Goal: Information Seeking & Learning: Learn about a topic

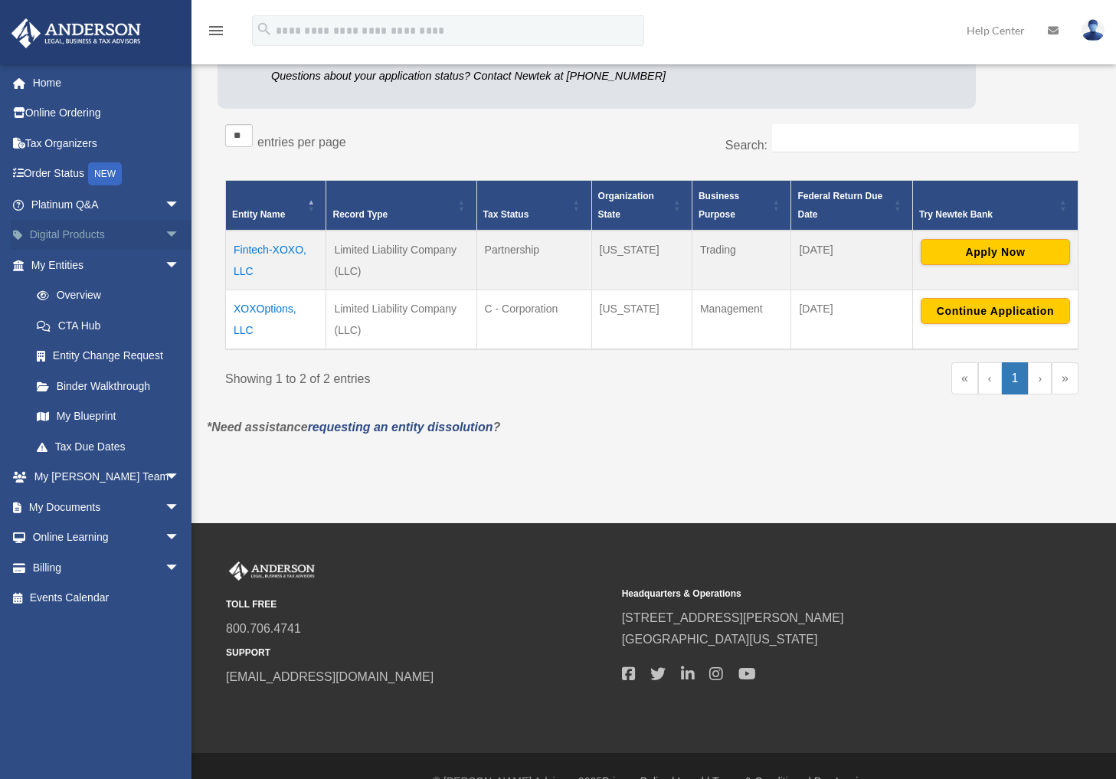
scroll to position [163, 0]
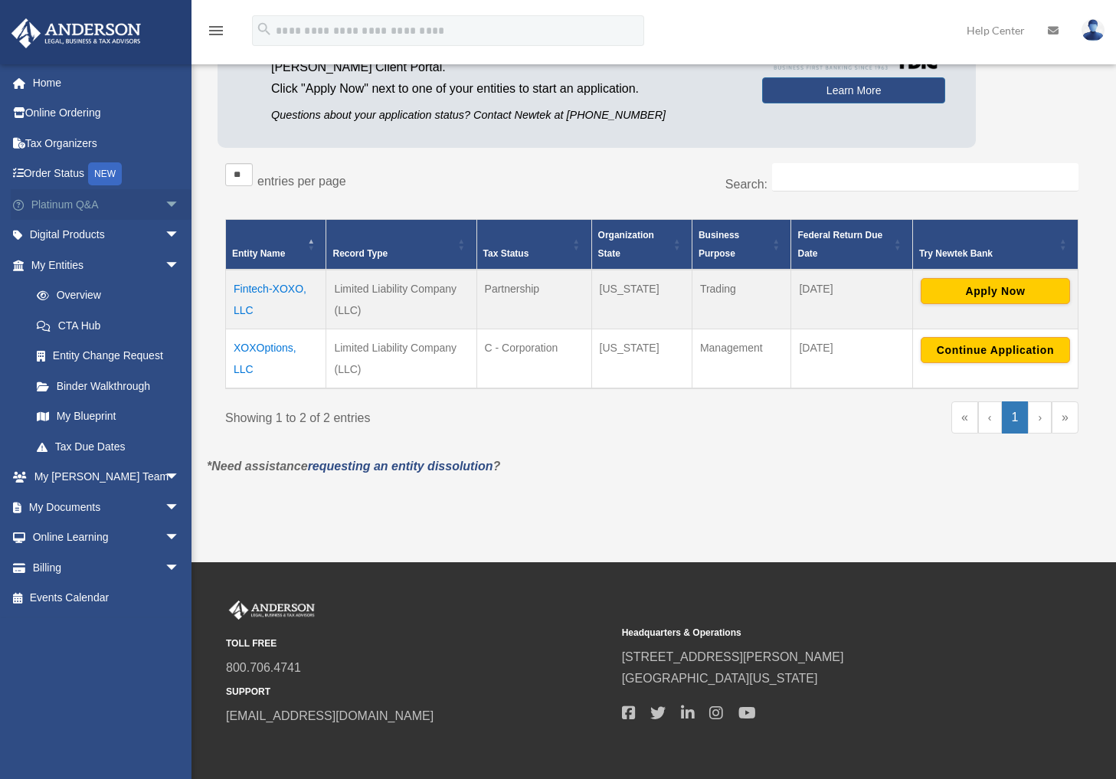
click at [165, 201] on span "arrow_drop_down" at bounding box center [180, 204] width 31 height 31
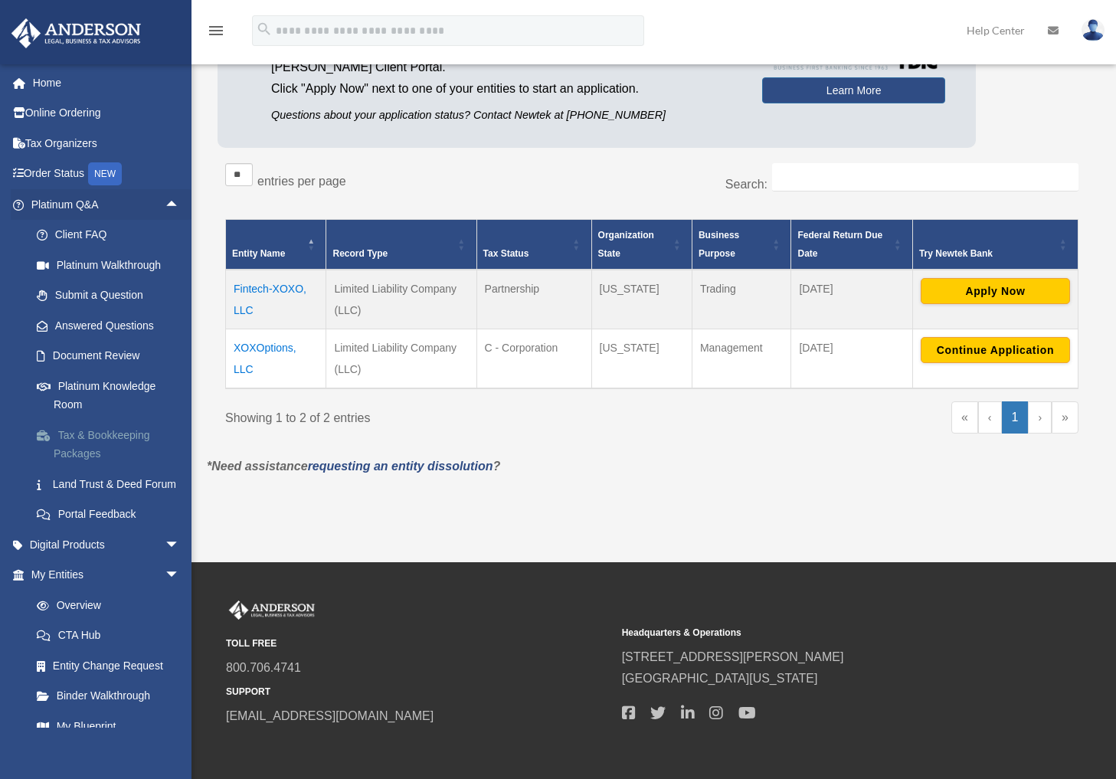
click at [101, 427] on link "Tax & Bookkeeping Packages" at bounding box center [112, 444] width 182 height 49
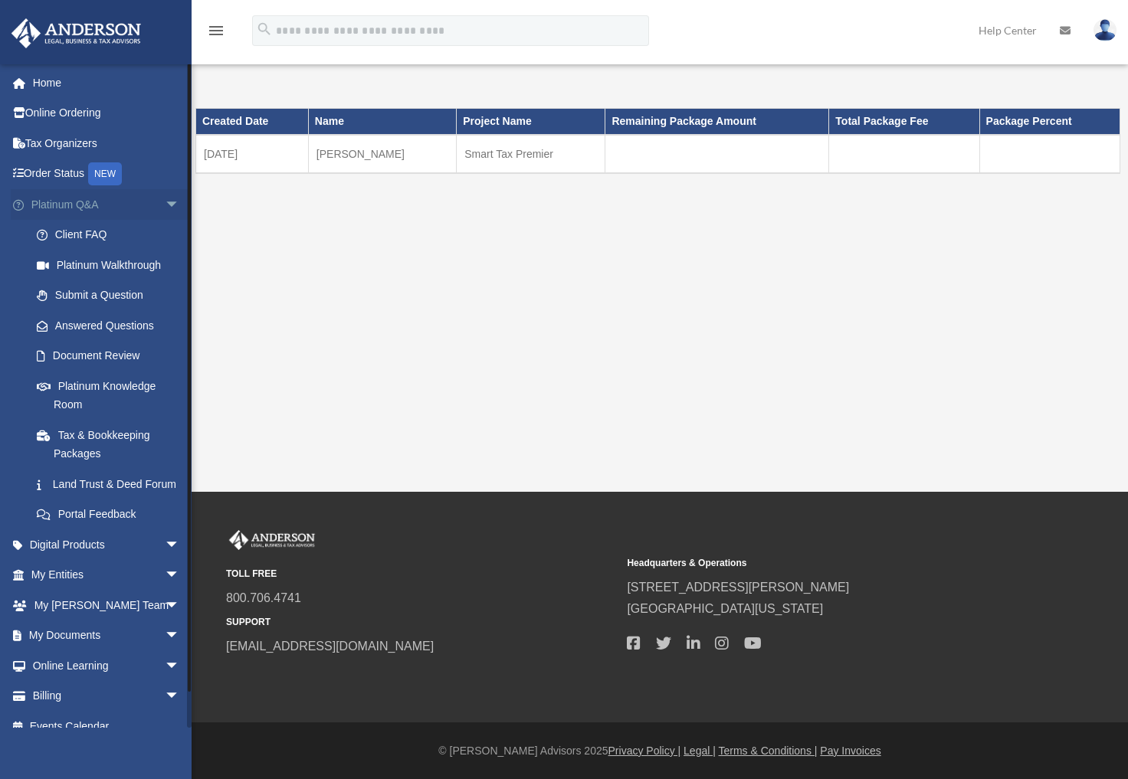
click at [165, 203] on span "arrow_drop_down" at bounding box center [180, 204] width 31 height 31
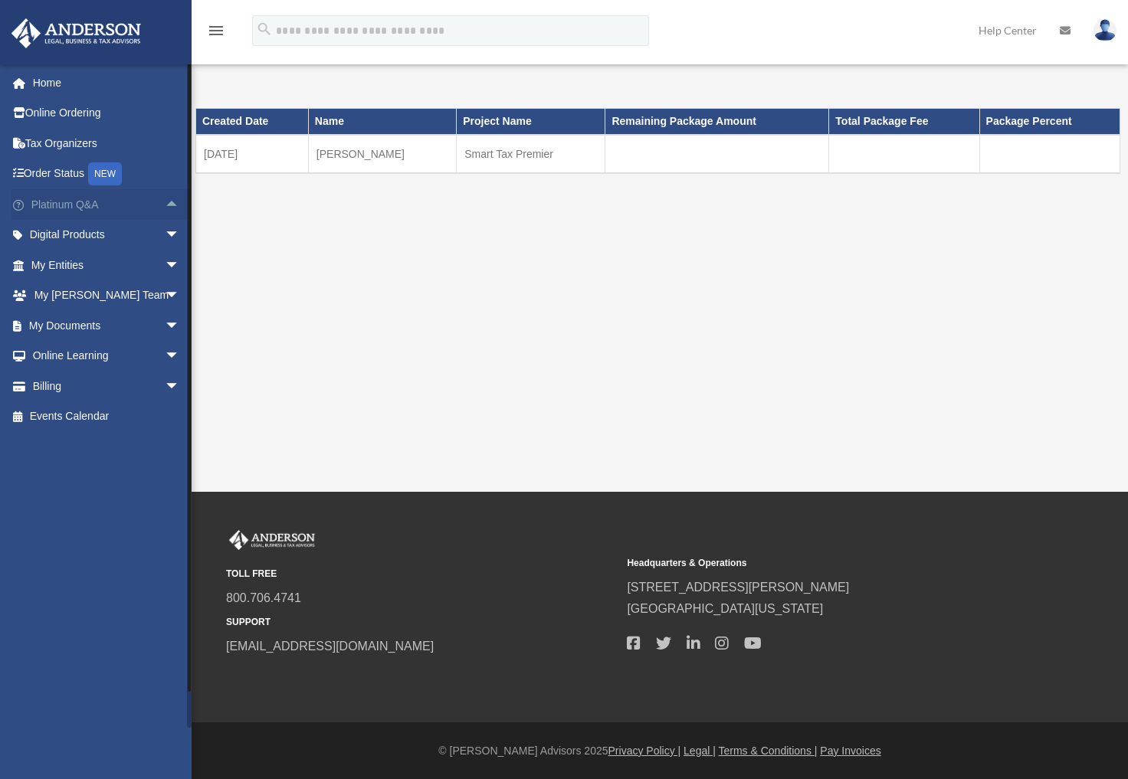
click at [165, 203] on span "arrow_drop_up" at bounding box center [180, 204] width 31 height 31
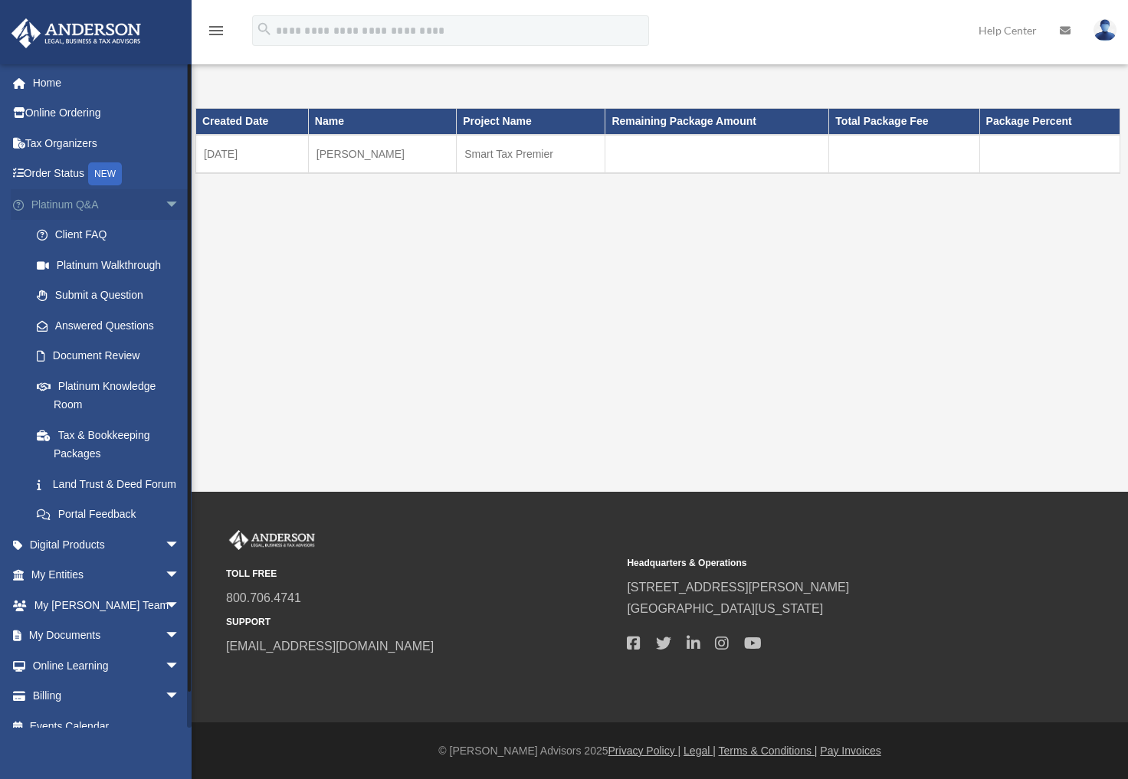
click at [165, 203] on span "arrow_drop_down" at bounding box center [180, 204] width 31 height 31
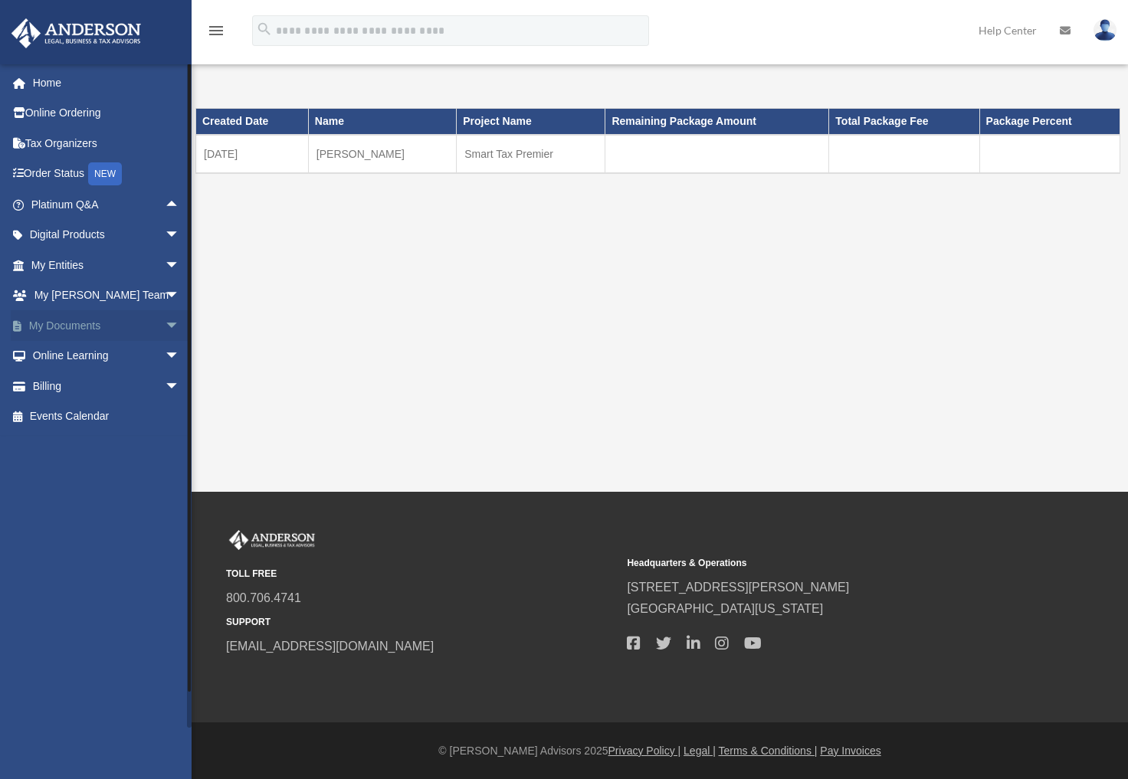
click at [165, 323] on span "arrow_drop_down" at bounding box center [180, 325] width 31 height 31
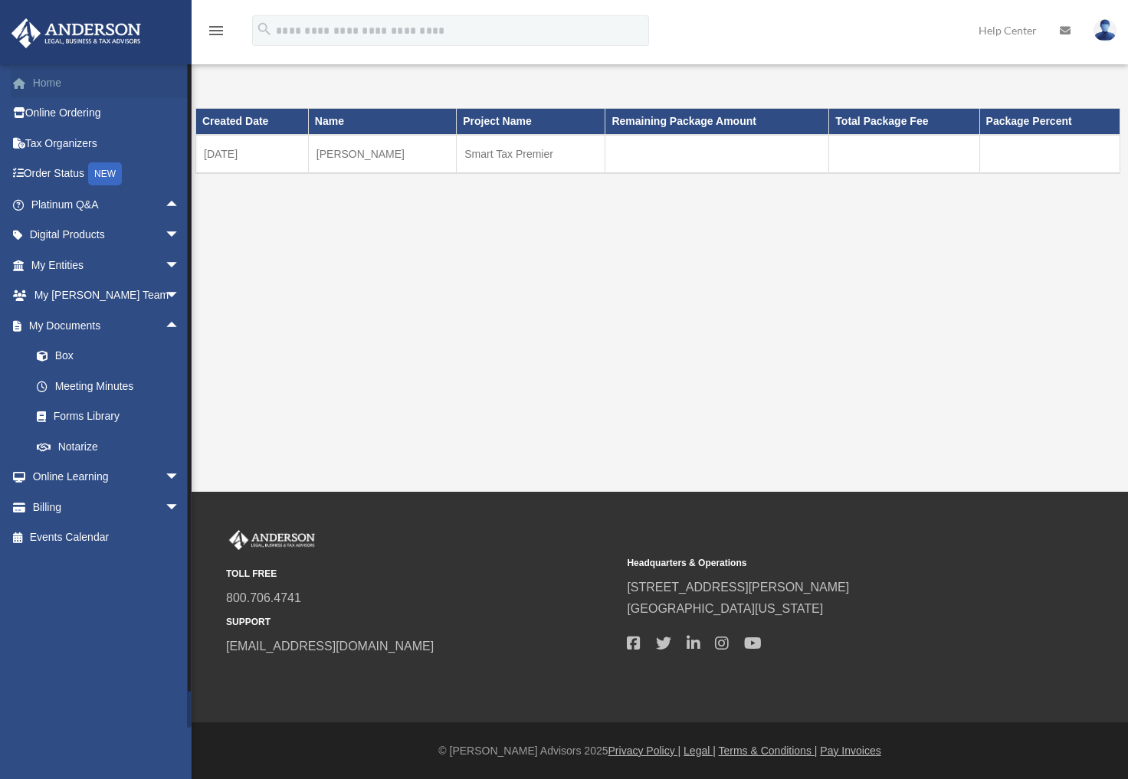
click at [47, 88] on link "Home" at bounding box center [107, 82] width 192 height 31
click at [81, 90] on link "Home" at bounding box center [107, 82] width 192 height 31
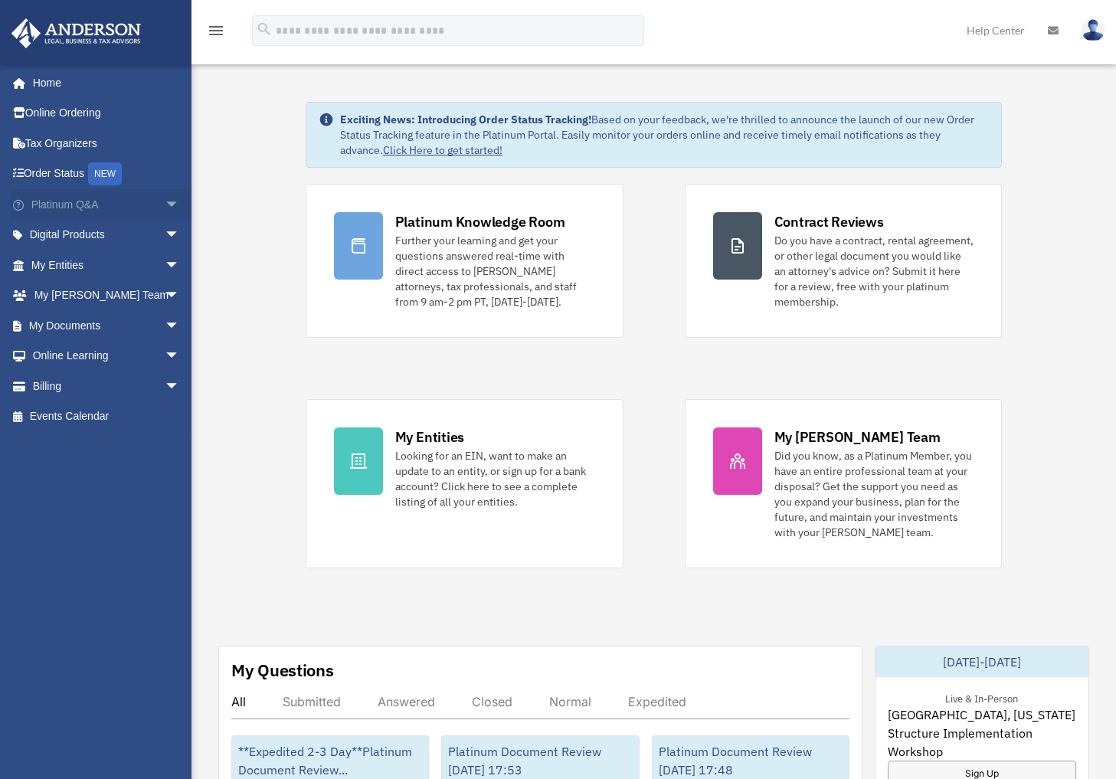
click at [165, 207] on span "arrow_drop_down" at bounding box center [180, 204] width 31 height 31
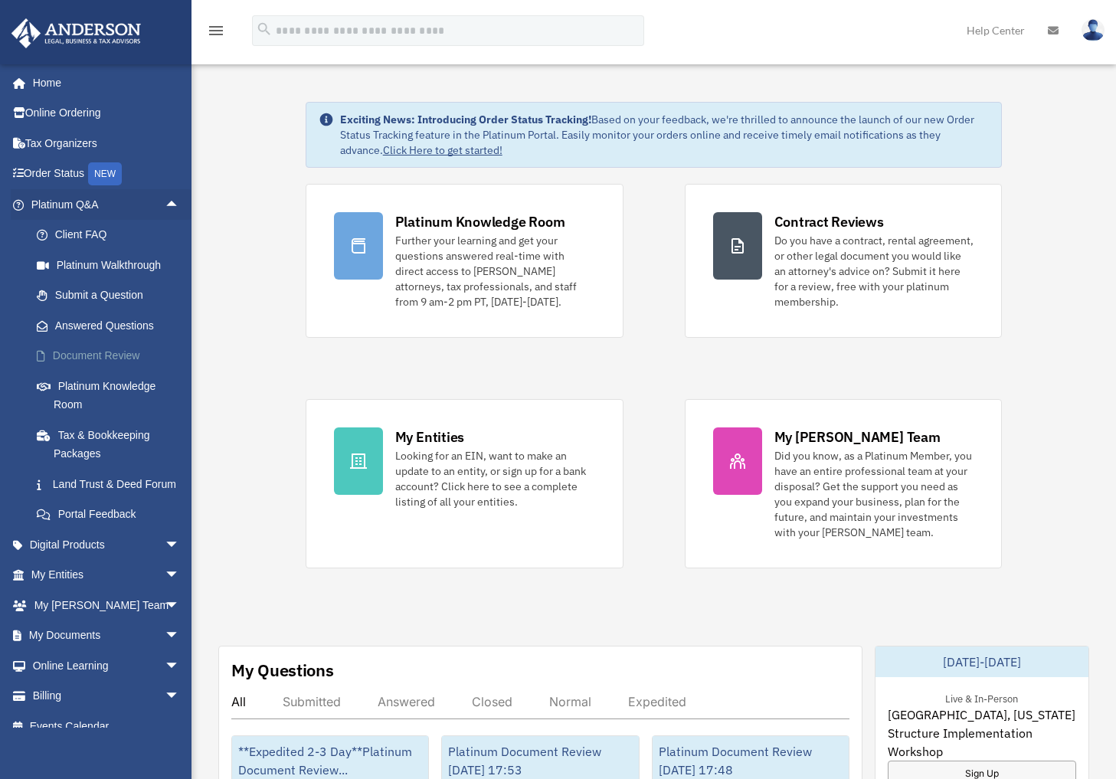
click at [128, 355] on link "Document Review" at bounding box center [112, 356] width 182 height 31
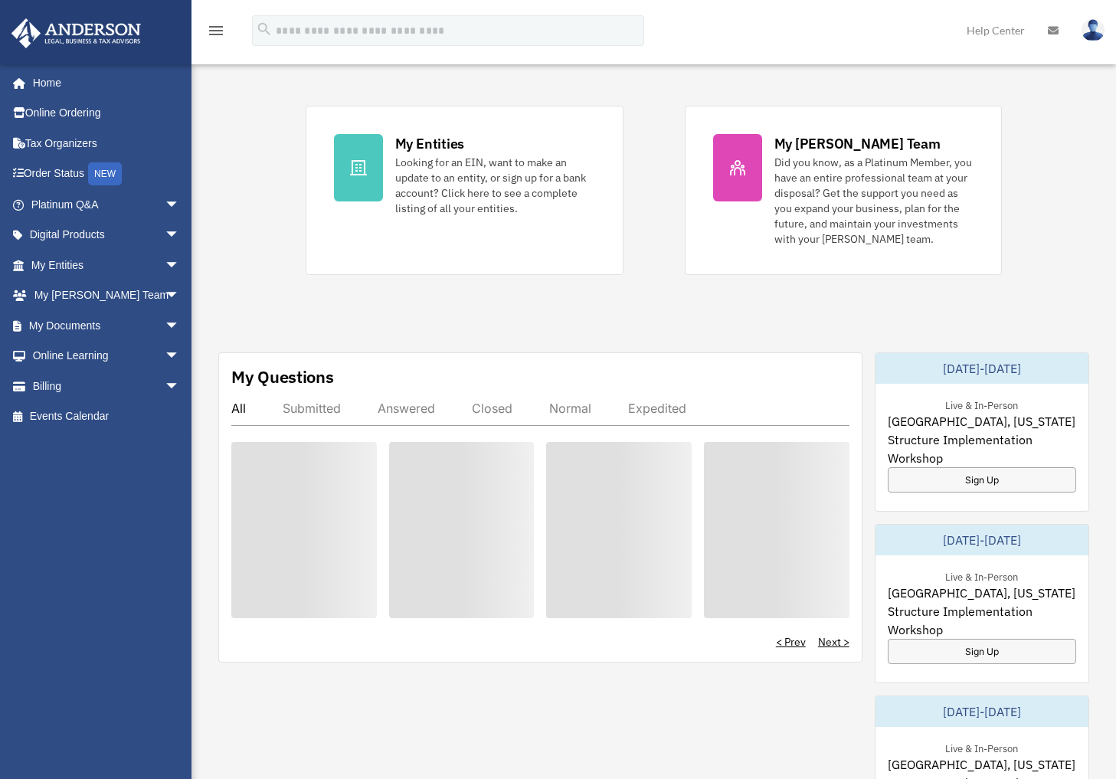
scroll to position [451, 0]
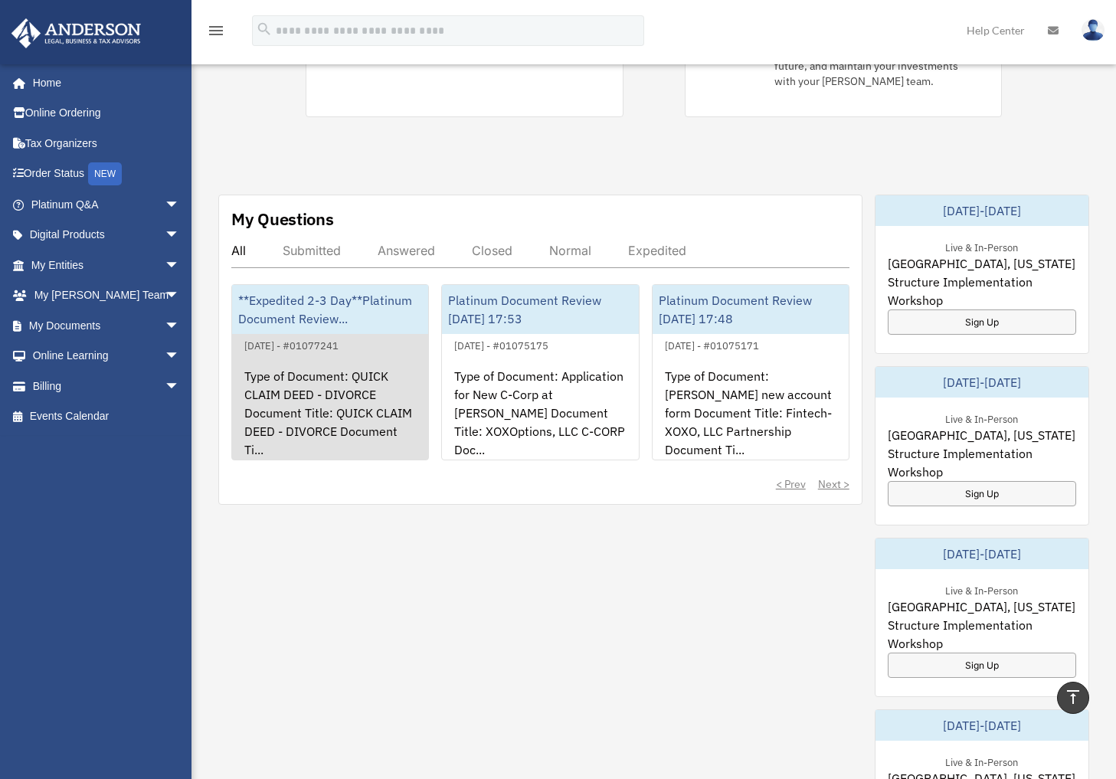
click at [339, 403] on div "Type of Document: QUICK CLAIM DEED - DIVORCE Document Title: QUICK CLAIM DEED -…" at bounding box center [330, 414] width 196 height 119
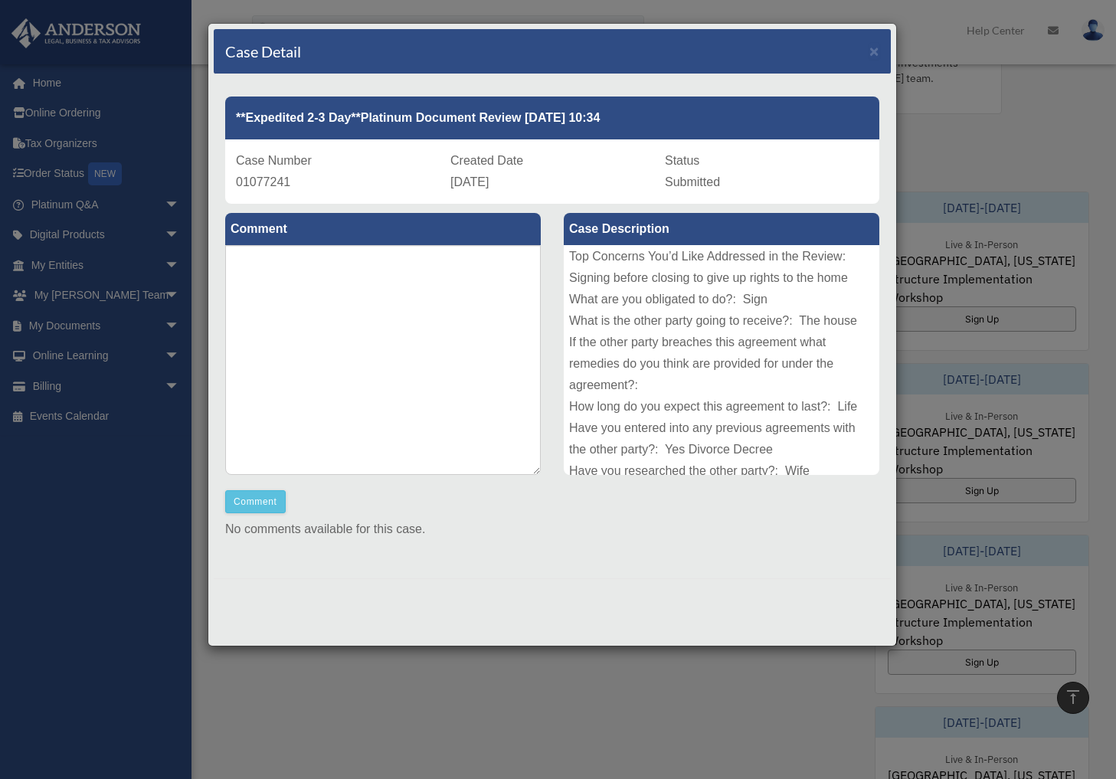
scroll to position [72, 0]
click at [874, 54] on span "×" at bounding box center [874, 51] width 10 height 18
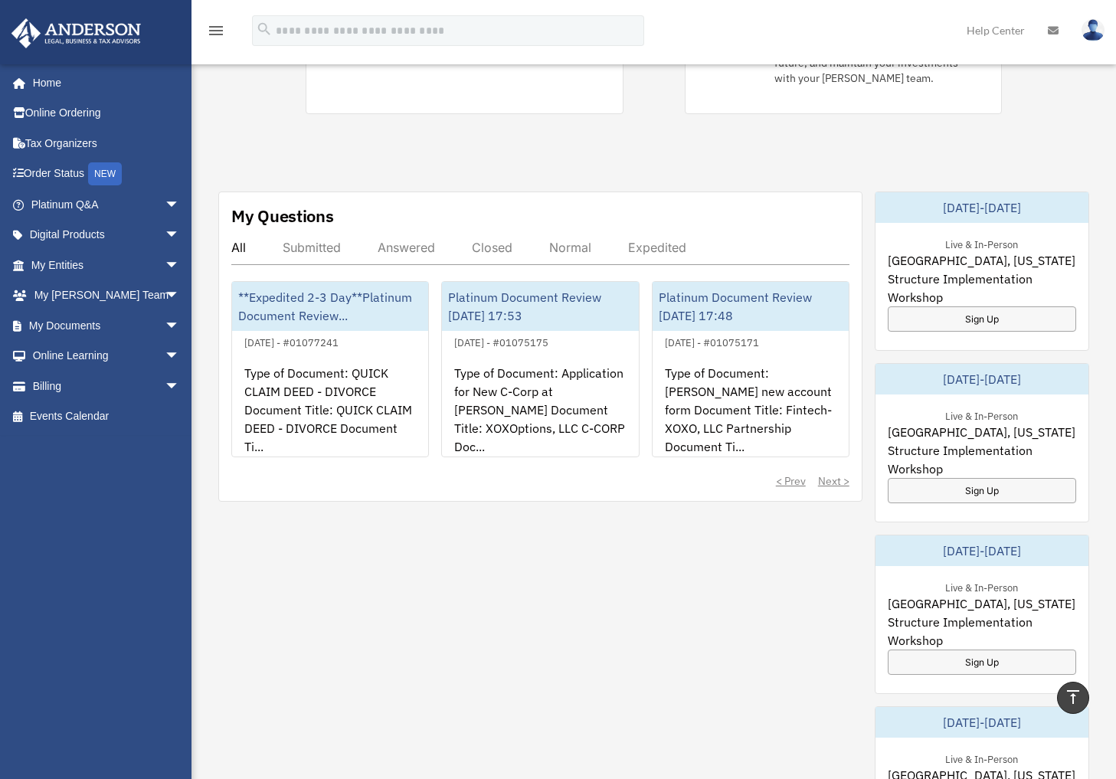
click at [77, 38] on img at bounding box center [76, 33] width 139 height 30
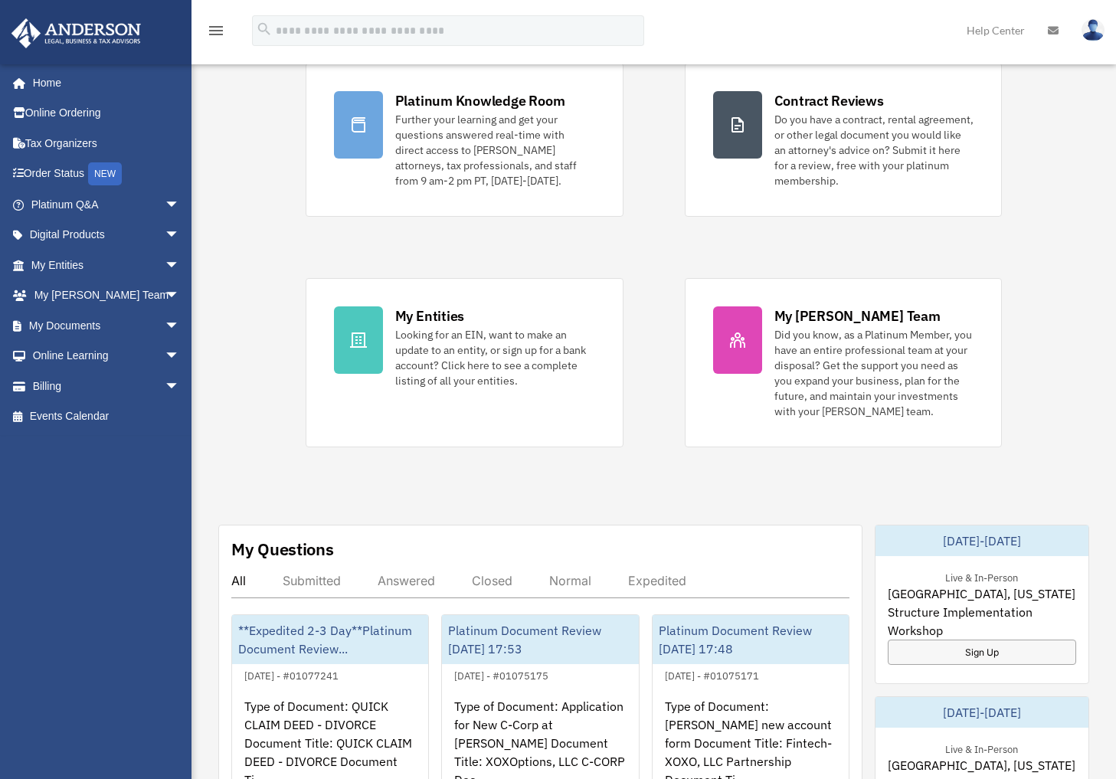
scroll to position [231, 0]
